Goal: Navigation & Orientation: Find specific page/section

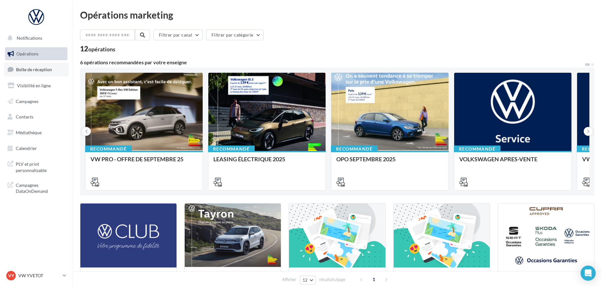
click at [32, 73] on link "Boîte de réception" at bounding box center [36, 70] width 65 height 14
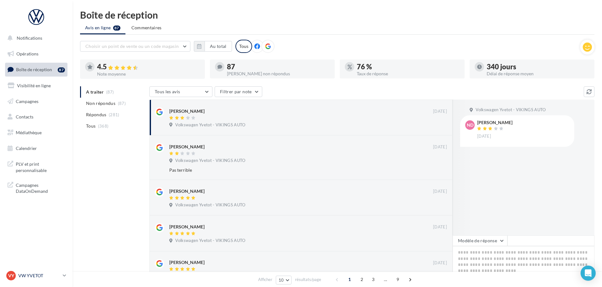
click at [53, 277] on p "VW YVETOT" at bounding box center [39, 276] width 42 height 6
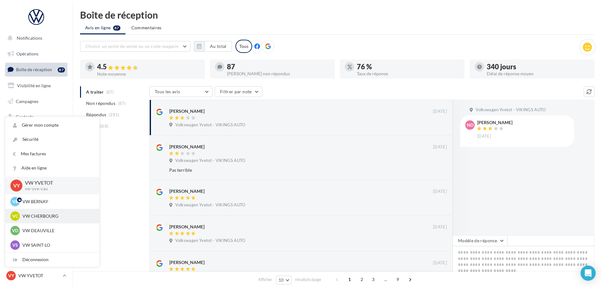
click at [49, 217] on p "VW CHERBOURG" at bounding box center [56, 216] width 69 height 6
